Goal: Transaction & Acquisition: Purchase product/service

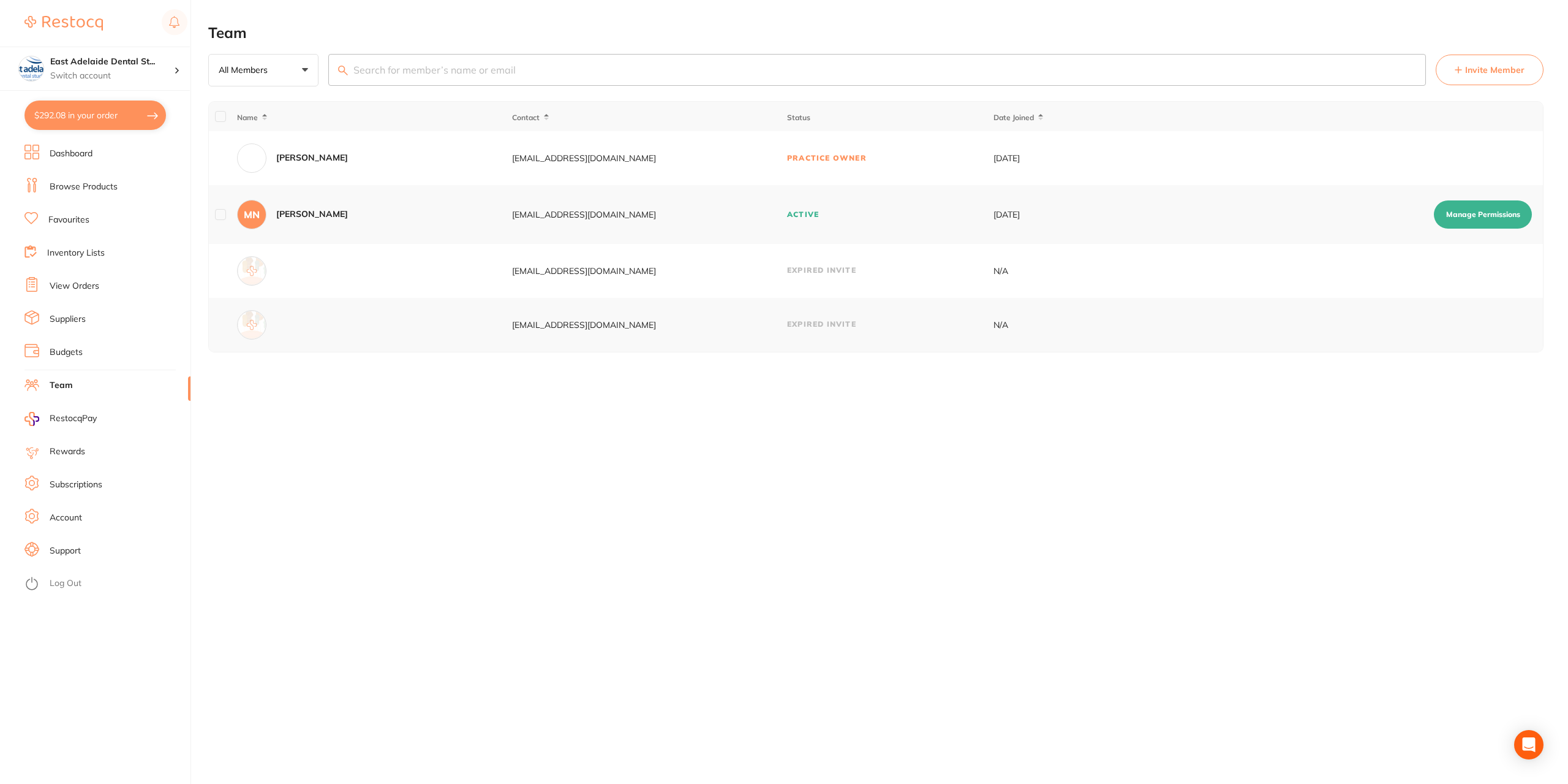
click at [87, 114] on button "$292.08 in your order" at bounding box center [95, 115] width 142 height 30
checkbox input "true"
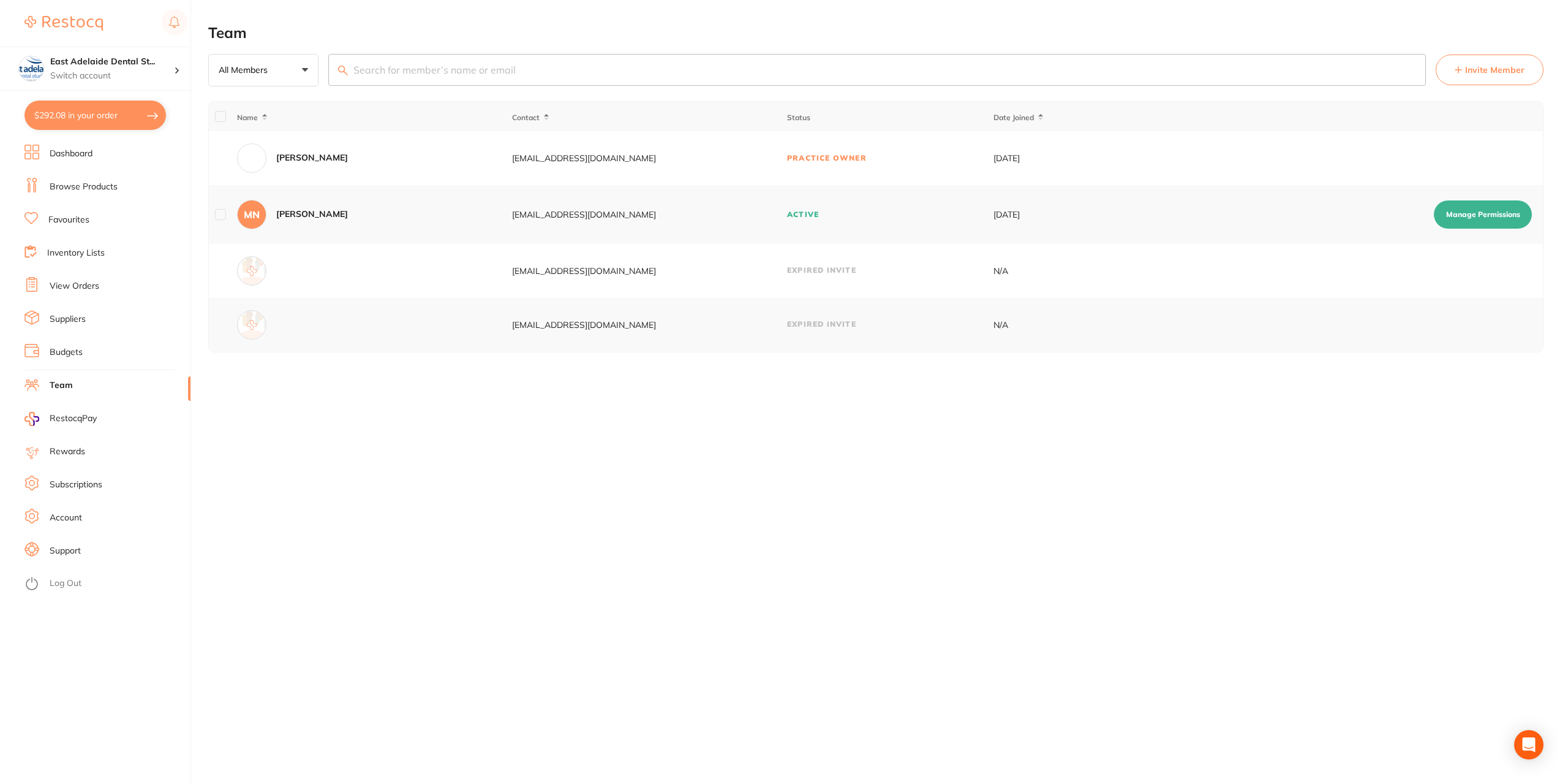
checkbox input "true"
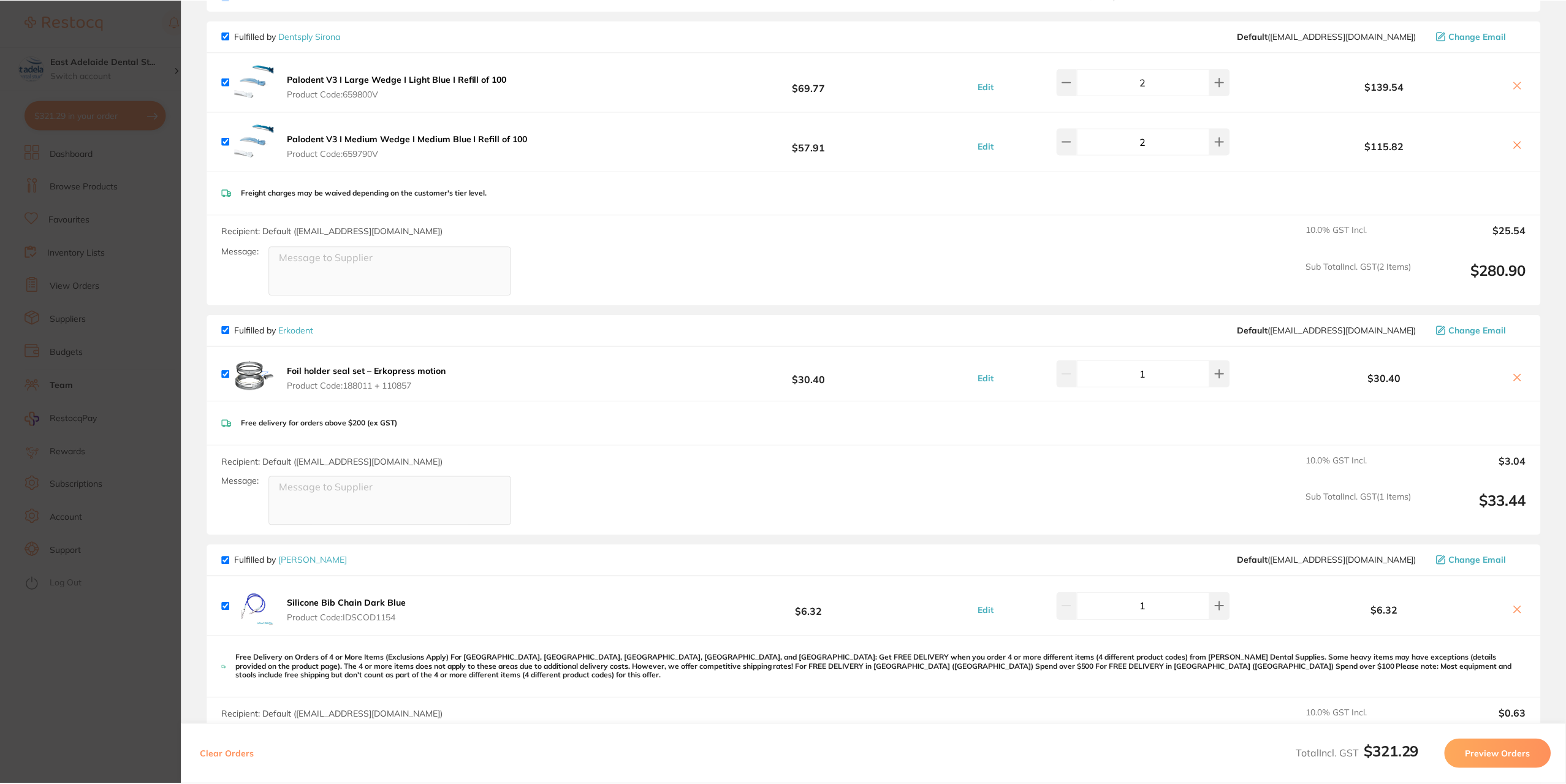
scroll to position [54, 0]
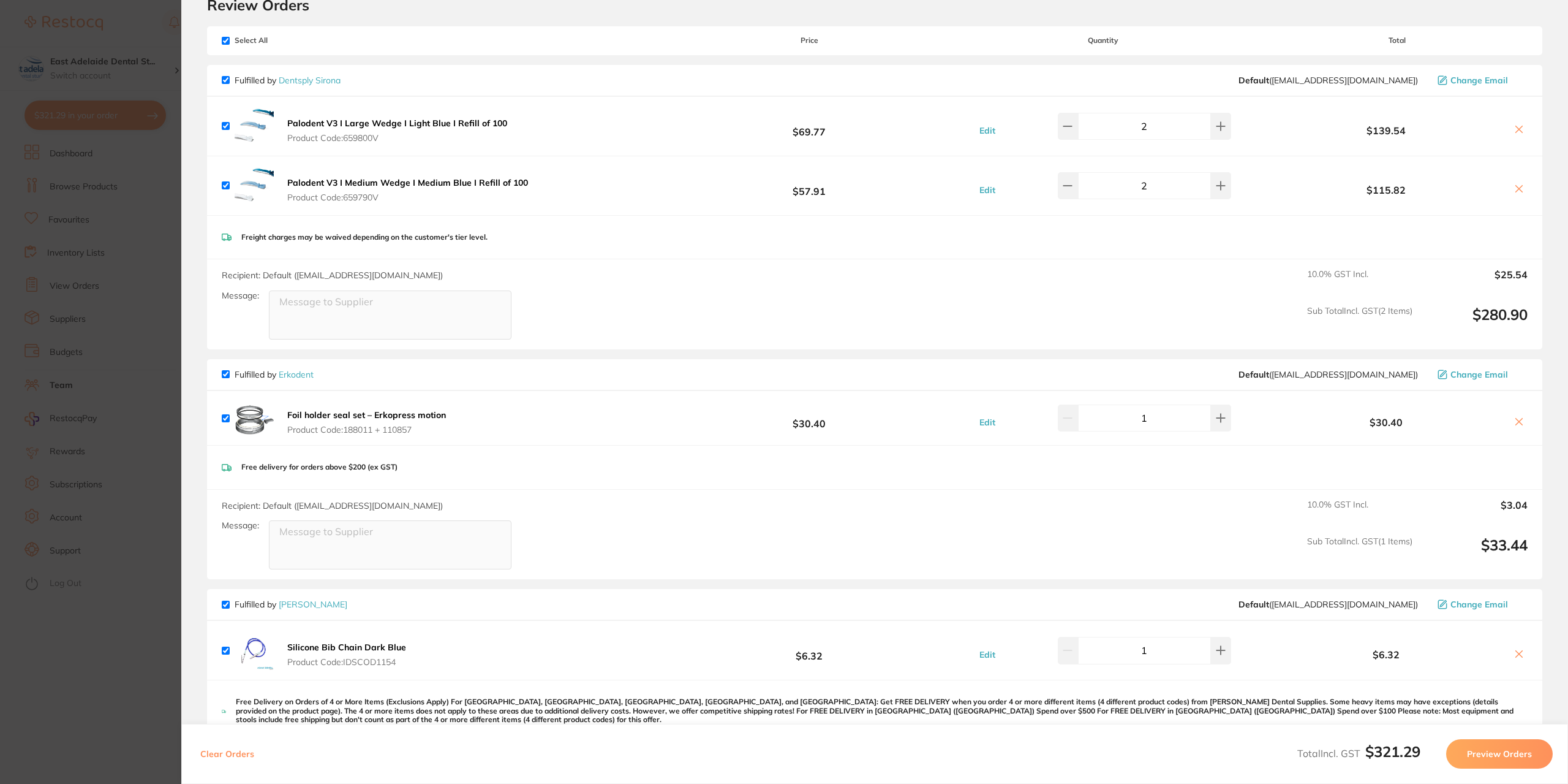
click at [115, 288] on section "Update RRP Set your pre negotiated price for this item. Item Agreed RRP (excl. …" at bounding box center [784, 392] width 1568 height 784
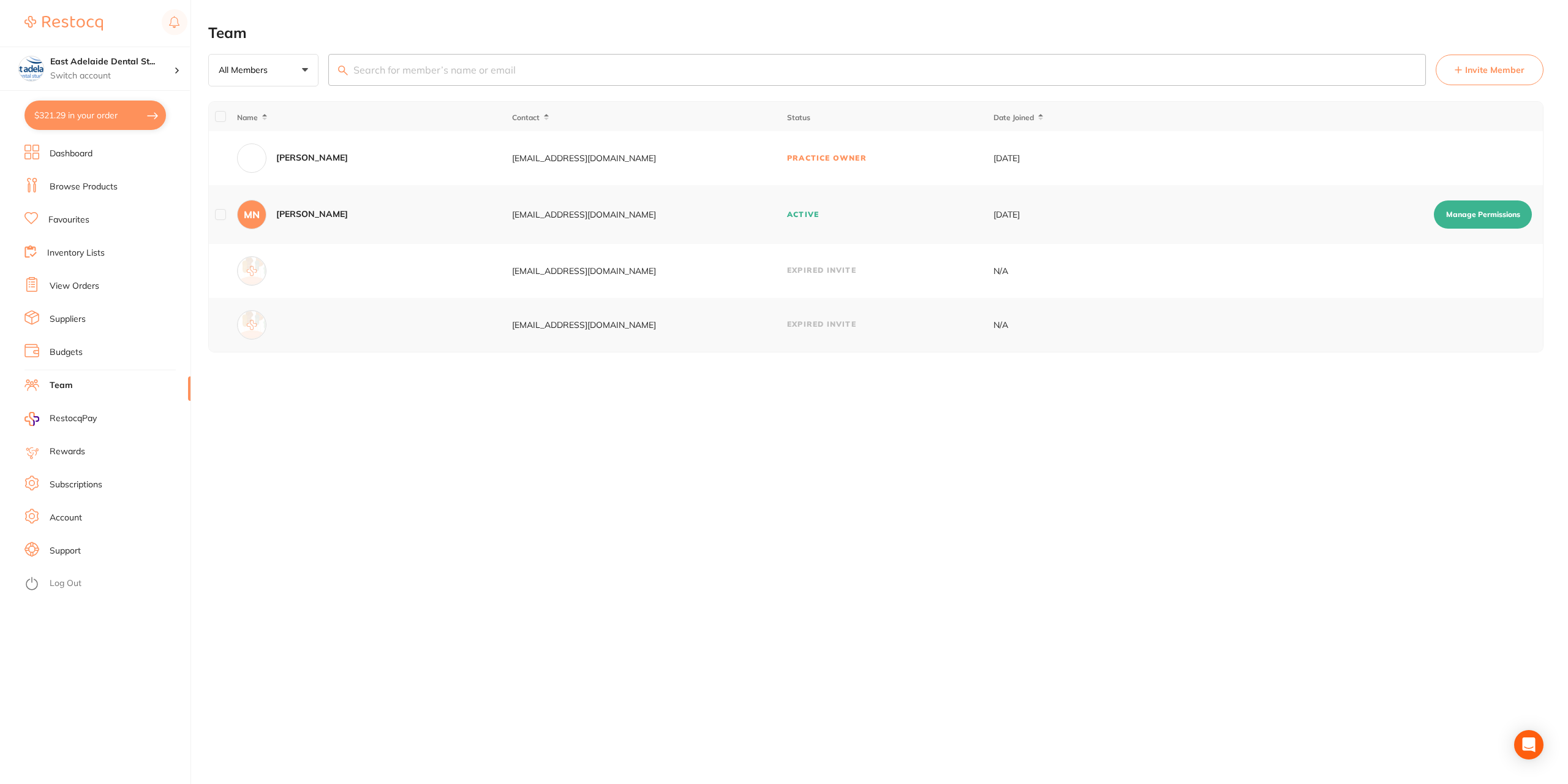
click at [83, 153] on link "Dashboard" at bounding box center [71, 153] width 43 height 12
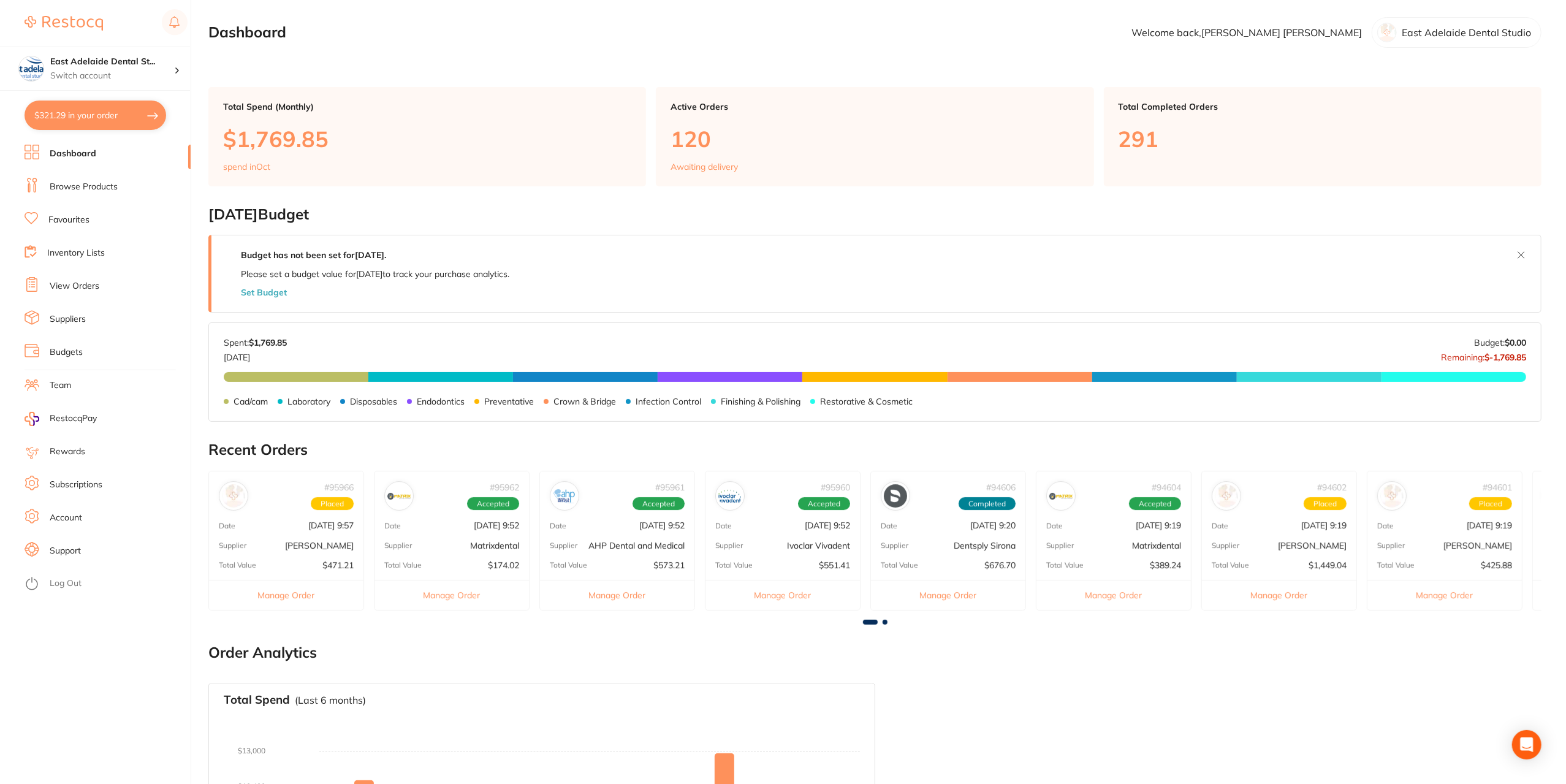
click at [90, 198] on ul "Dashboard Browse Products Favourites Inventory Lists View Orders Suppliers Budg…" at bounding box center [107, 464] width 166 height 639
click at [92, 194] on li "Browse Products" at bounding box center [107, 187] width 166 height 18
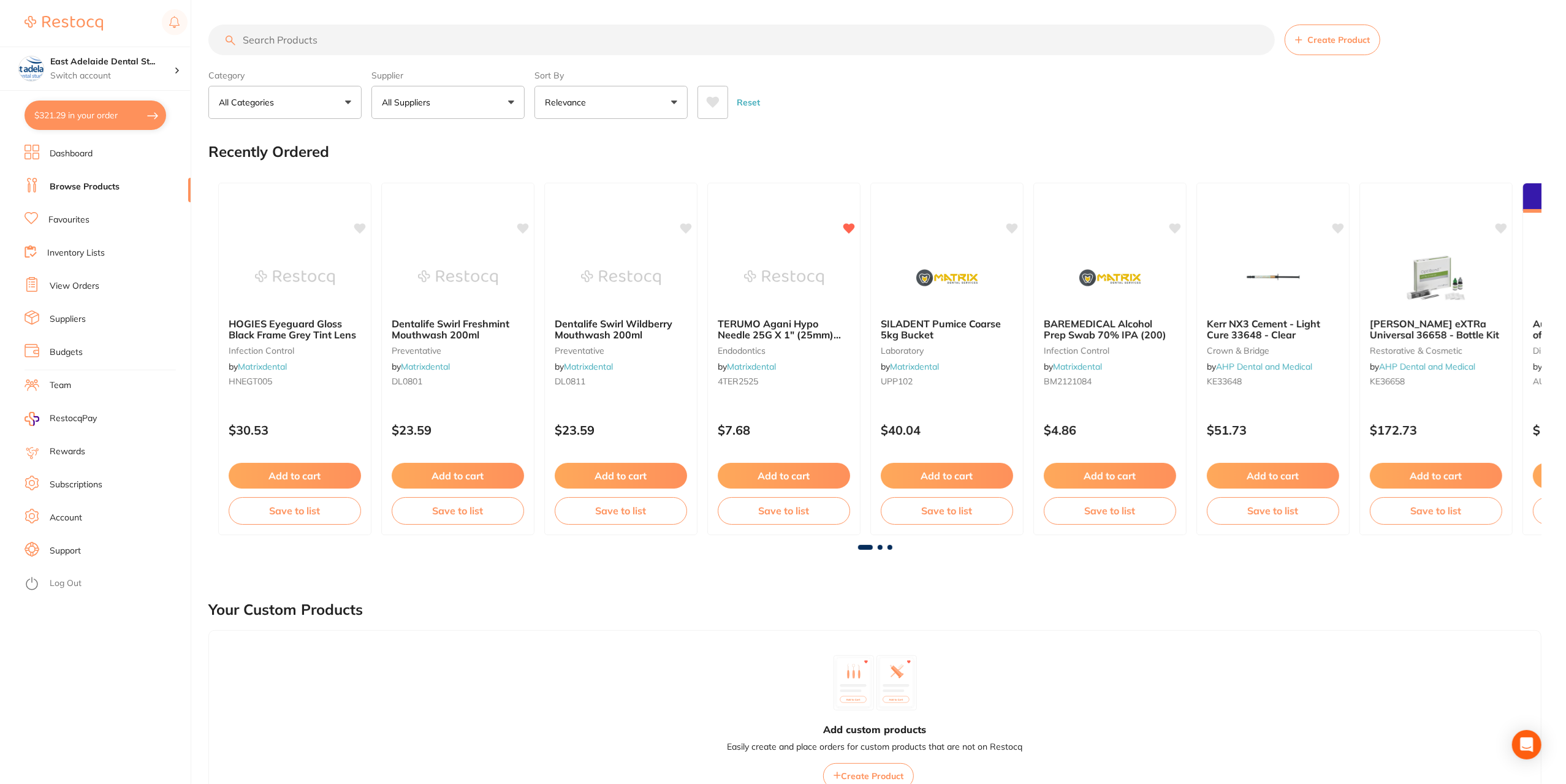
click at [397, 44] on input "search" at bounding box center [741, 40] width 1066 height 30
type input "bib"
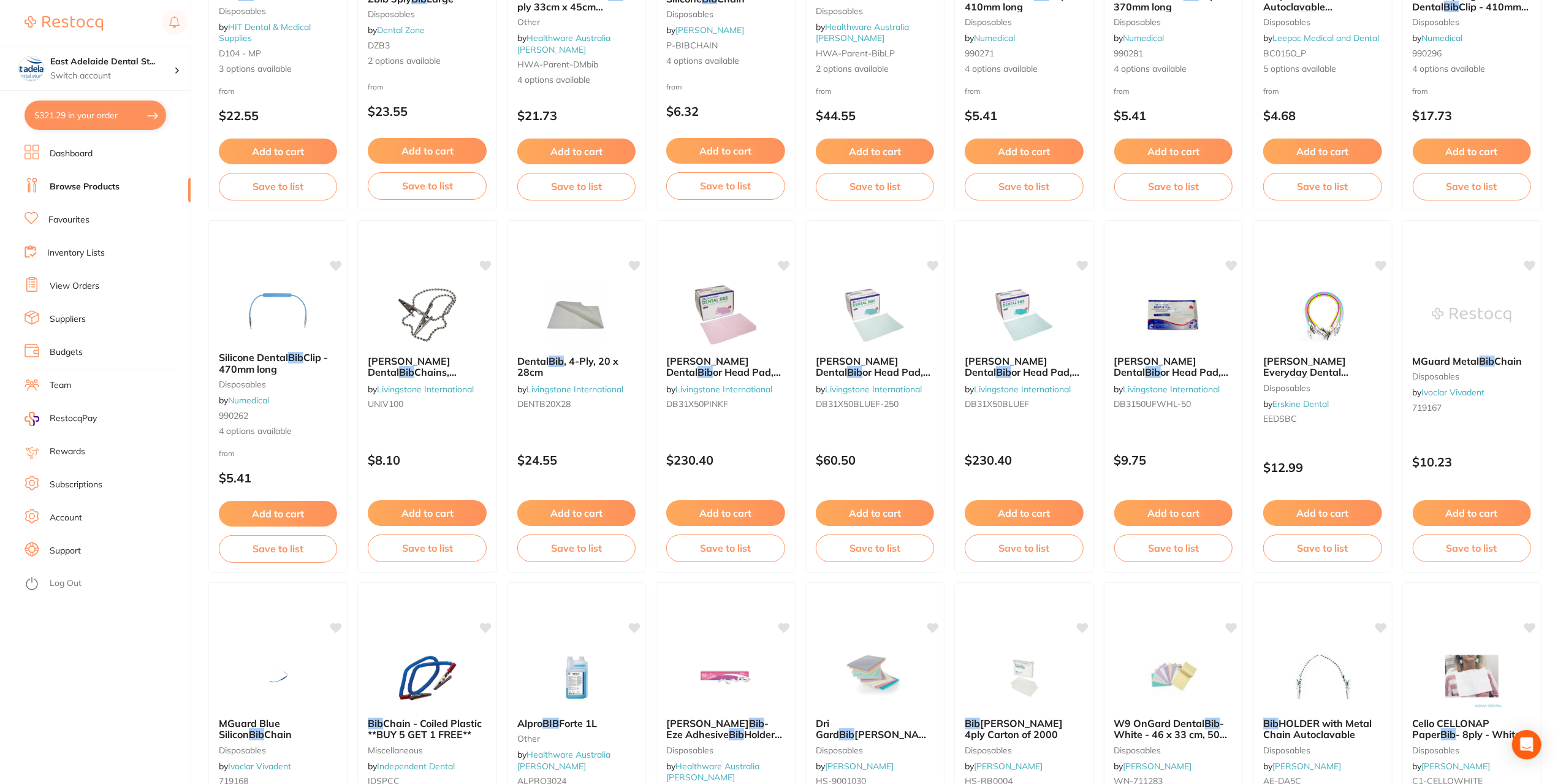
scroll to position [368, 0]
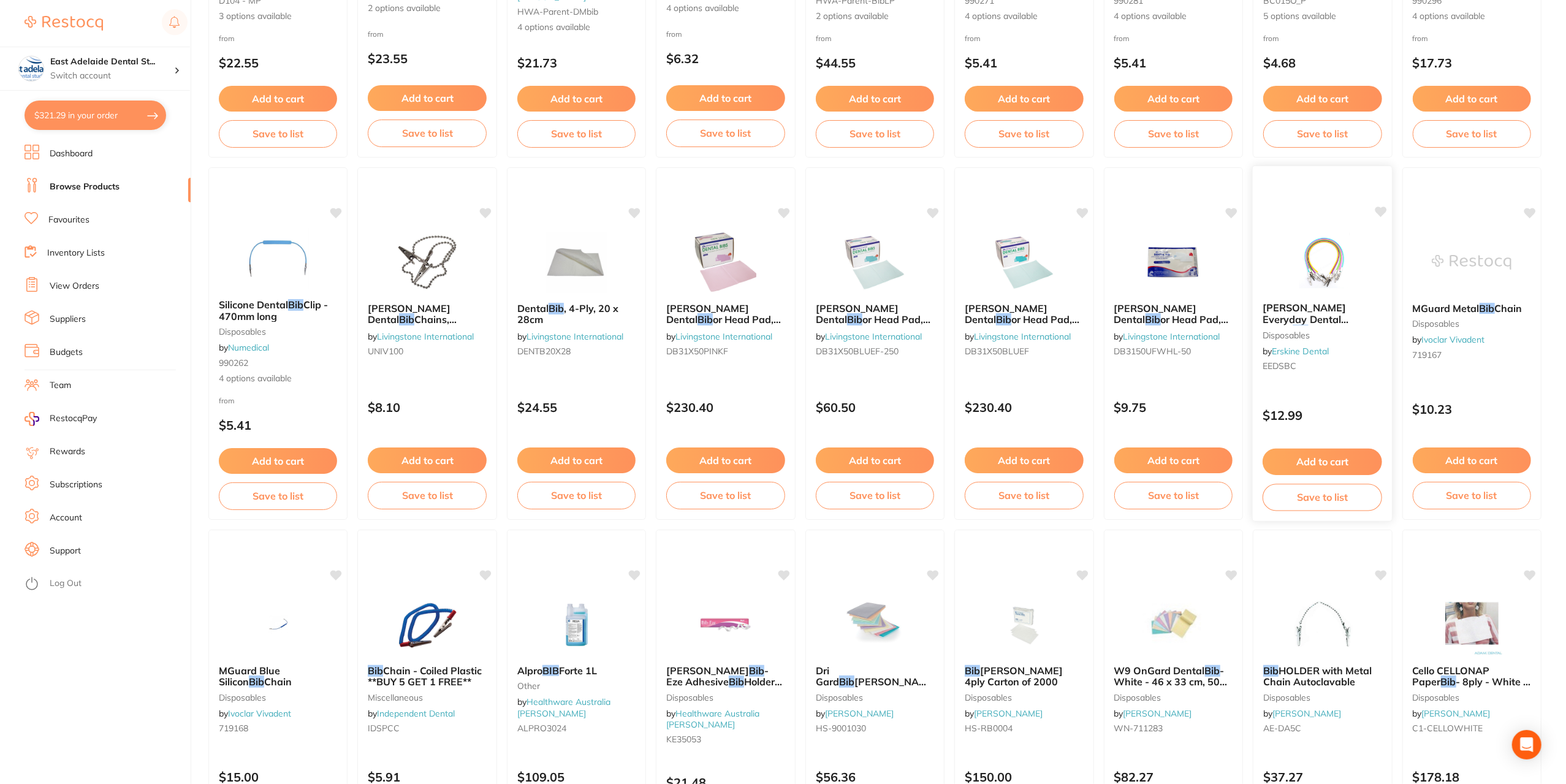
click at [1342, 464] on button "Add to cart" at bounding box center [1322, 462] width 119 height 26
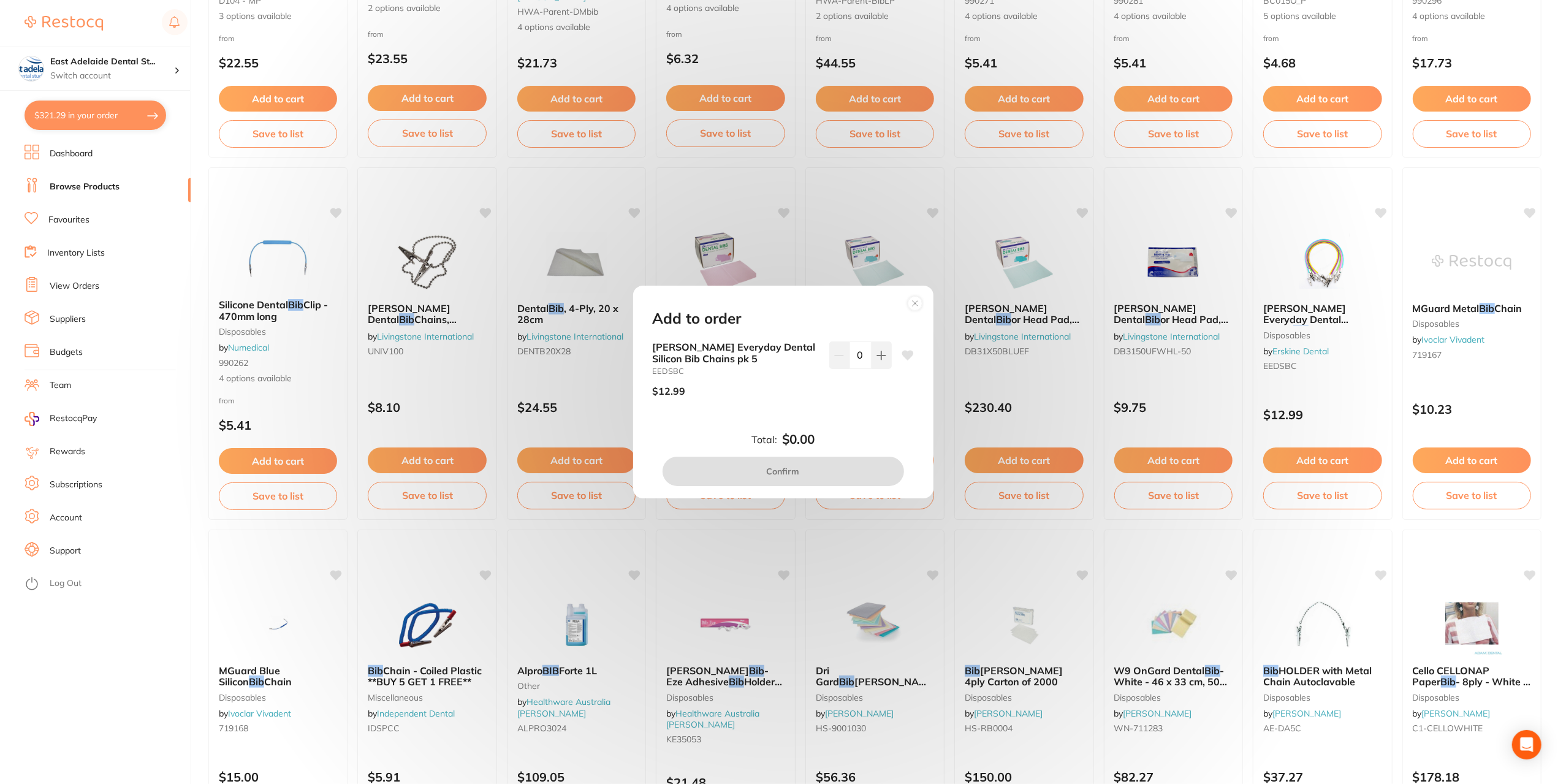
click at [890, 361] on div "[PERSON_NAME] Everyday Dental Silicon Bib Chains pk 5 EEDSBC $12.99 0" at bounding box center [783, 374] width 261 height 65
click at [887, 367] on button at bounding box center [881, 355] width 20 height 27
type input "1"
click at [839, 468] on button "Confirm" at bounding box center [783, 471] width 241 height 30
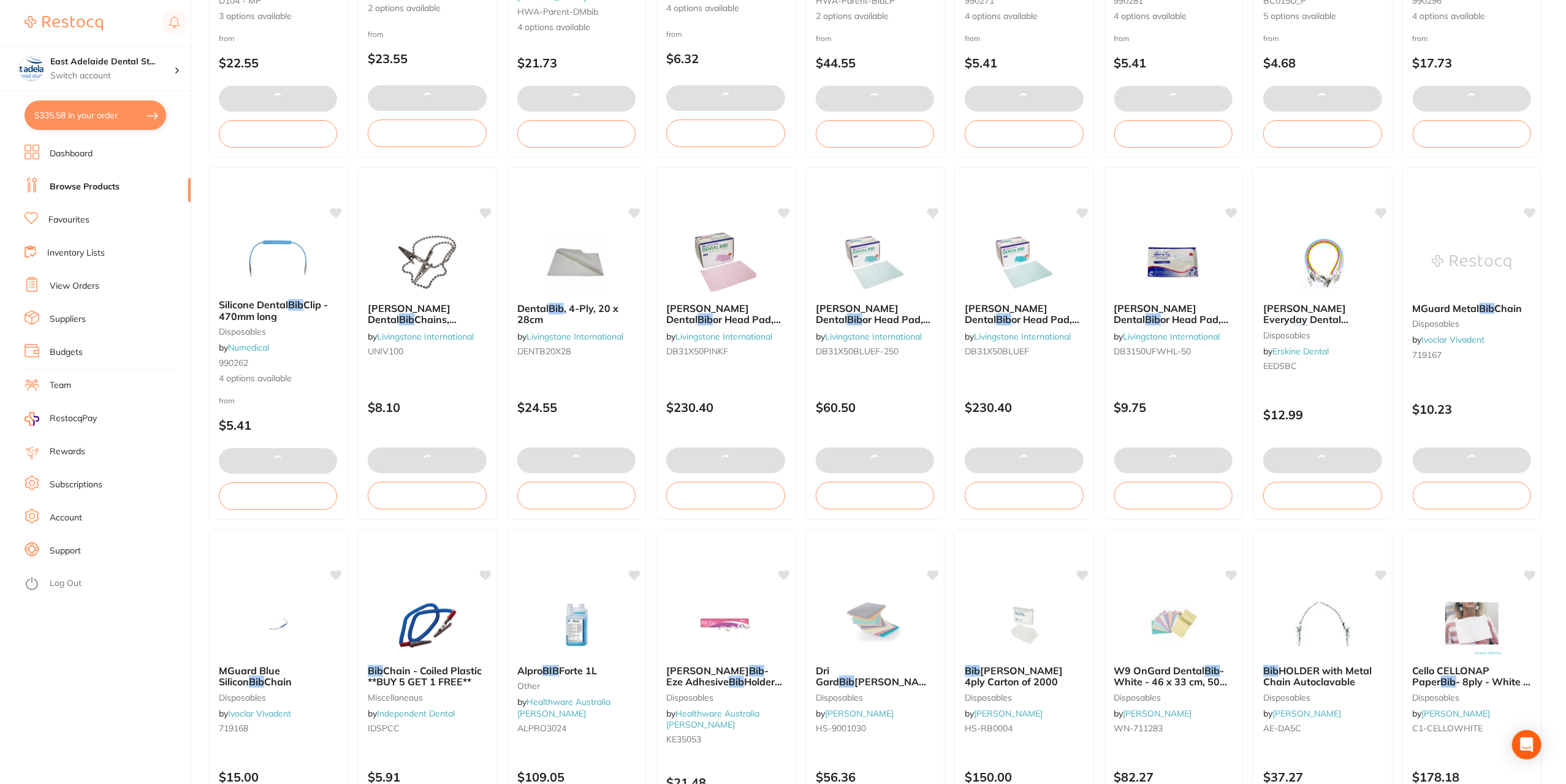
scroll to position [61, 0]
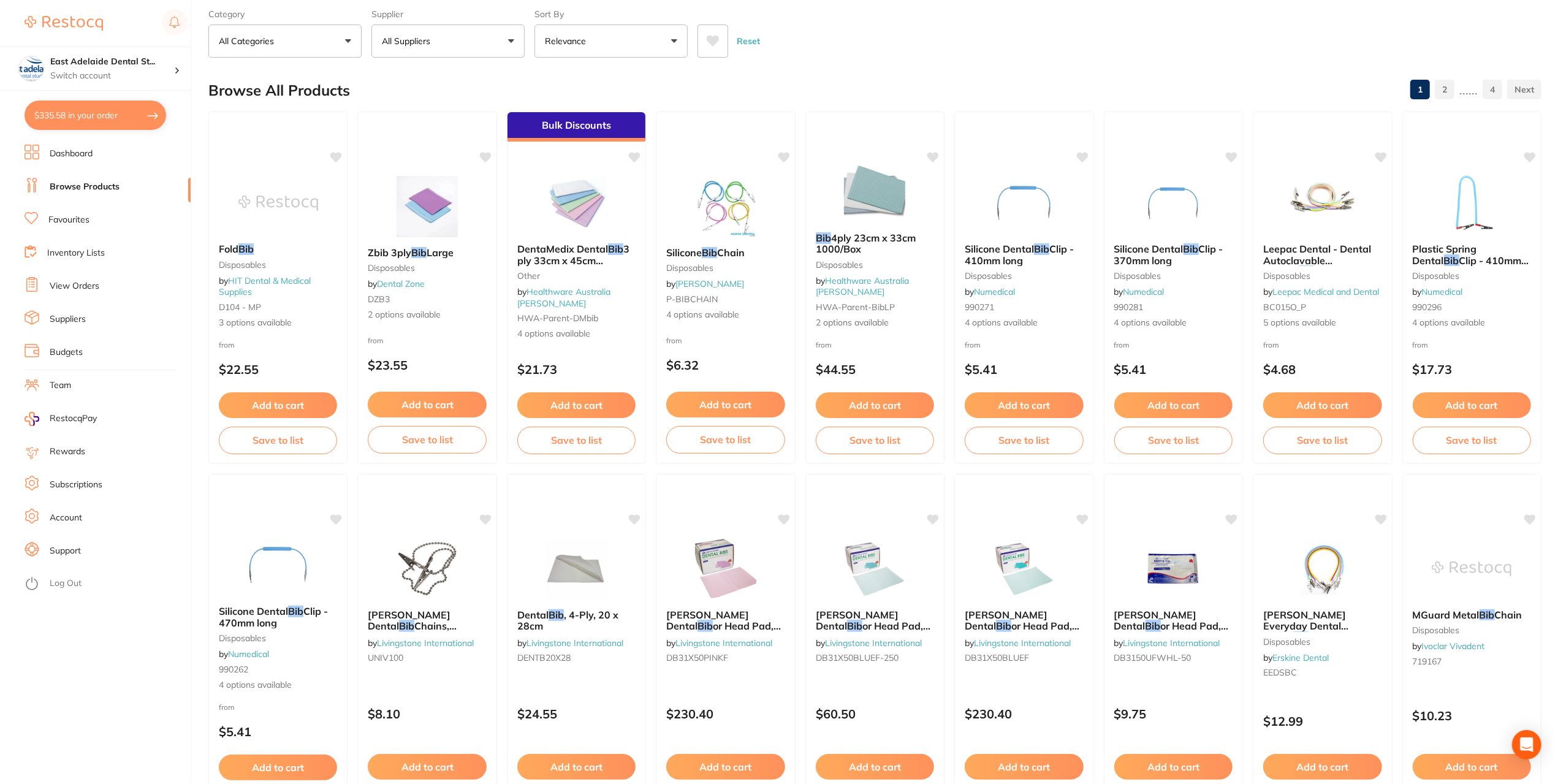
drag, startPoint x: 66, startPoint y: 126, endPoint x: 98, endPoint y: 137, distance: 33.8
click at [68, 126] on button "$335.58 in your order" at bounding box center [95, 115] width 142 height 30
checkbox input "true"
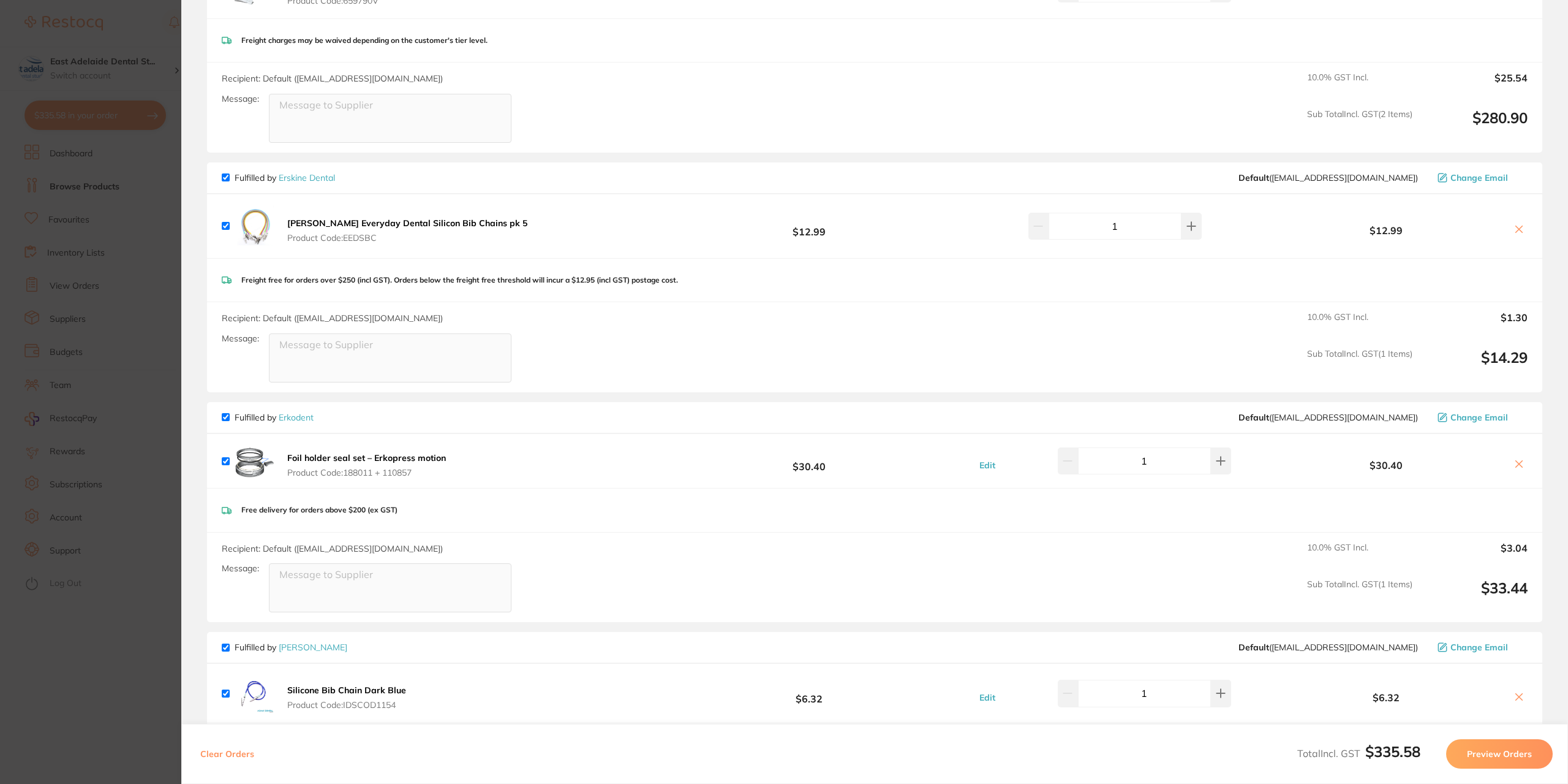
scroll to position [306, 0]
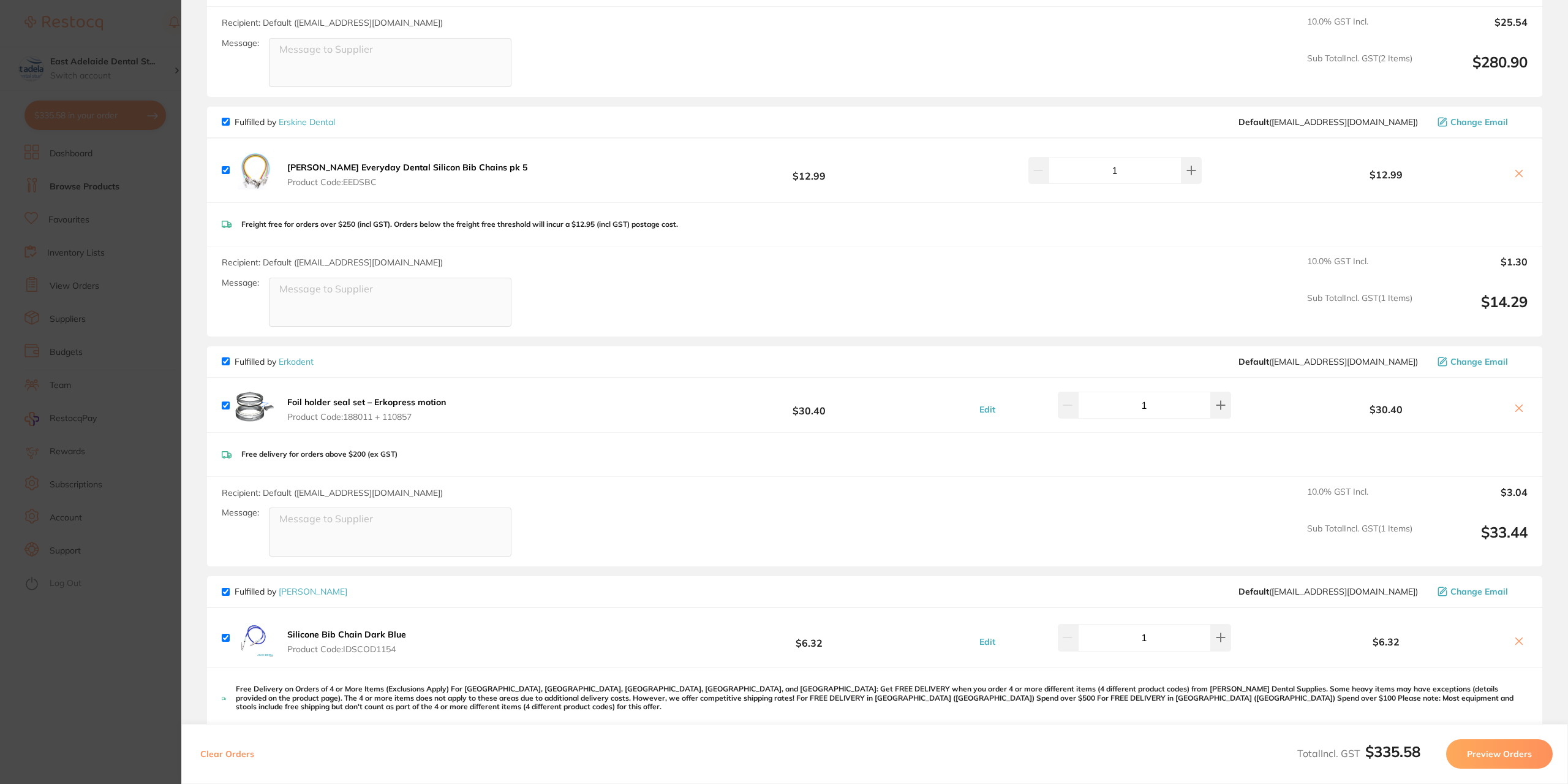
click at [1516, 645] on button at bounding box center [1519, 641] width 17 height 13
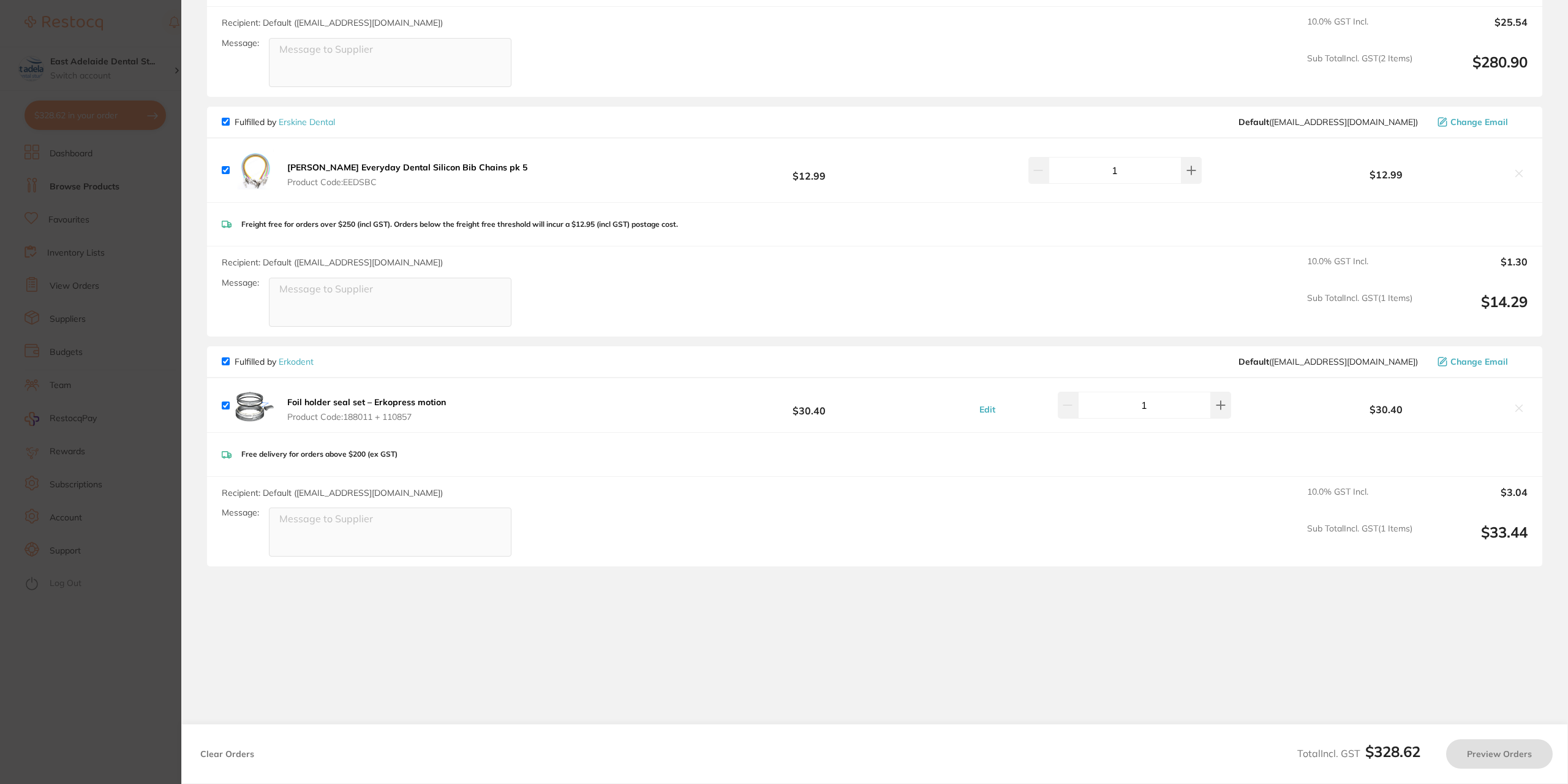
checkbox input "true"
click at [82, 327] on section "Update RRP Set your pre negotiated price for this item. Item Agreed RRP (excl. …" at bounding box center [784, 392] width 1568 height 784
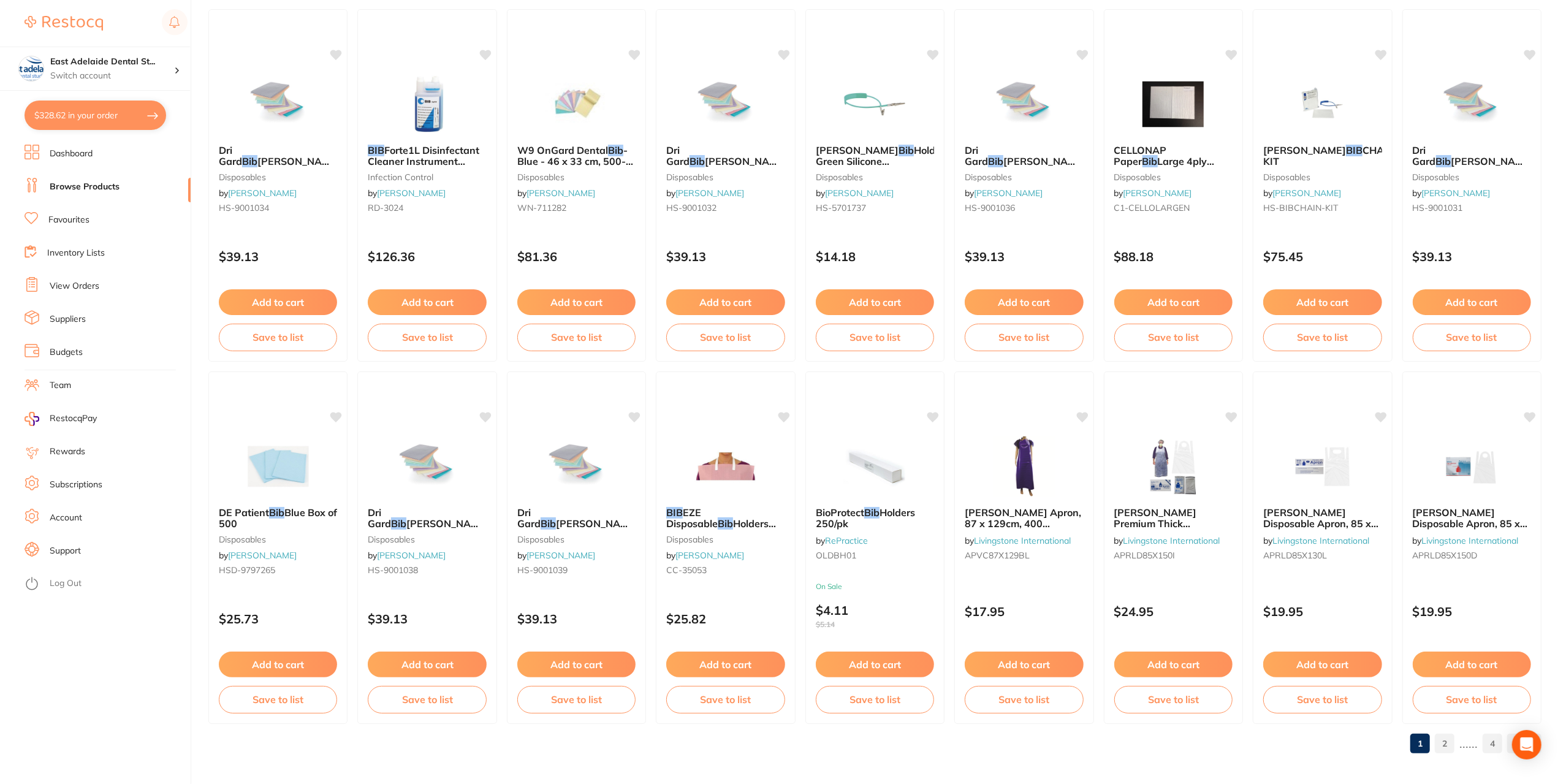
scroll to position [1615, 0]
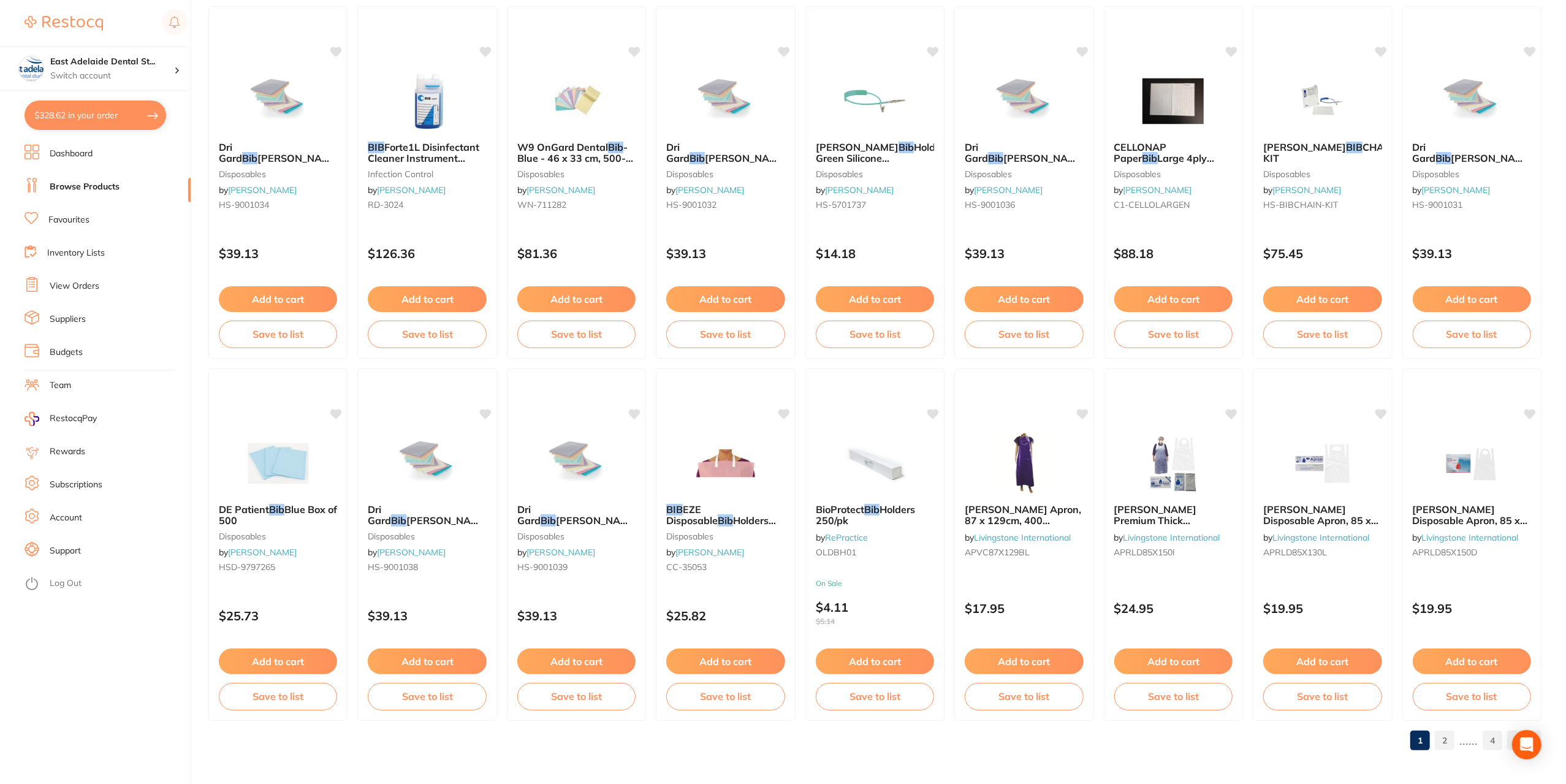
click at [54, 143] on section "East Adelaide Dental St... Switch account East Adelaide Dental Studio $328.62 i…" at bounding box center [95, 392] width 191 height 784
click at [54, 145] on li "Dashboard" at bounding box center [107, 154] width 166 height 18
